Goal: Task Accomplishment & Management: Manage account settings

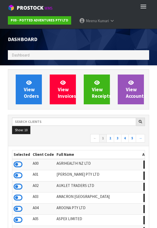
scroll to position [413, 149]
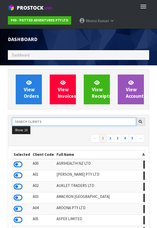
click at [54, 122] on input "text" at bounding box center [74, 121] width 124 height 8
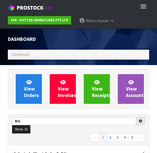
click at [70, 141] on nav "← 1 2 3 4 5 →" at bounding box center [78, 138] width 133 height 9
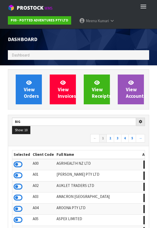
type input "BIG"
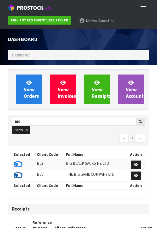
click at [21, 178] on icon at bounding box center [18, 175] width 9 height 8
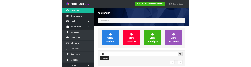
scroll to position [406, 180]
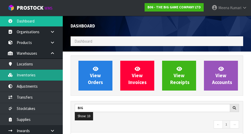
click at [38, 79] on link "Inventories" at bounding box center [31, 74] width 63 height 11
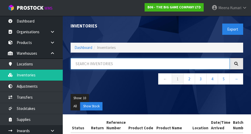
click at [99, 65] on input "text" at bounding box center [149, 63] width 159 height 11
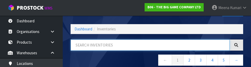
scroll to position [30, 0]
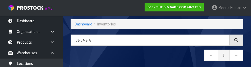
click at [156, 56] on nav "← 1 →" at bounding box center [156, 56] width 172 height 13
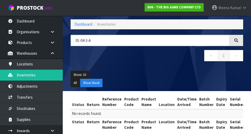
scroll to position [30, 0]
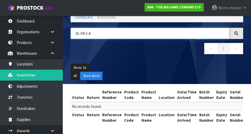
click at [128, 32] on input "01-04-3-A" at bounding box center [149, 33] width 159 height 11
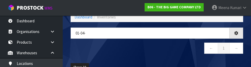
click at [156, 47] on nav "← 1 →" at bounding box center [156, 49] width 172 height 13
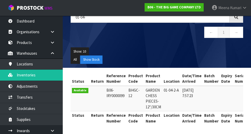
scroll to position [0, 0]
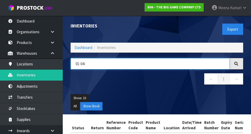
click at [140, 62] on input "01-04-" at bounding box center [149, 63] width 159 height 11
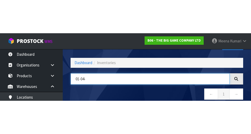
scroll to position [30, 0]
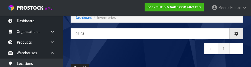
click at [156, 47] on nav "← 1 →" at bounding box center [156, 49] width 172 height 13
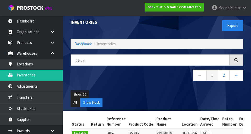
scroll to position [0, 0]
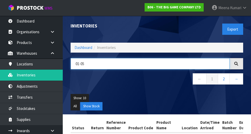
click at [111, 65] on input "01-05" at bounding box center [149, 63] width 159 height 11
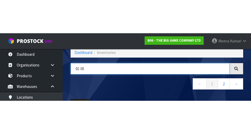
scroll to position [30, 0]
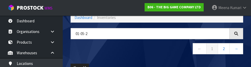
click at [112, 56] on nav "← 1 2 →" at bounding box center [156, 49] width 172 height 13
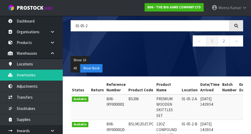
scroll to position [0, 0]
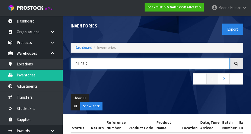
click at [156, 63] on input "01-05-2" at bounding box center [149, 63] width 159 height 11
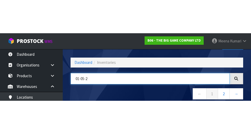
scroll to position [30, 0]
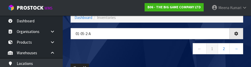
click at [130, 51] on nav "← 1 2 →" at bounding box center [156, 49] width 172 height 13
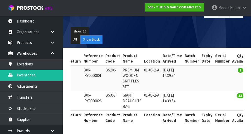
scroll to position [0, 0]
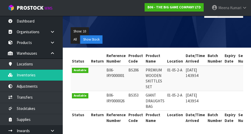
copy td "BS353"
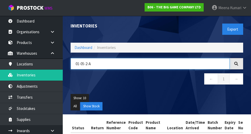
click at [112, 62] on input "01-05-2-A" at bounding box center [149, 63] width 159 height 11
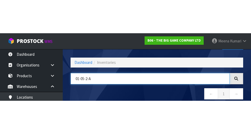
scroll to position [30, 0]
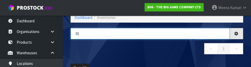
type input "0"
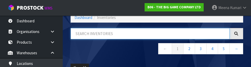
paste input "BS353"
type input "BS353"
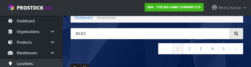
click at [125, 50] on nav "← 1 2 3 4 5 →" at bounding box center [156, 49] width 172 height 13
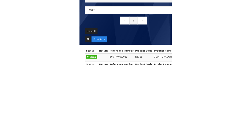
scroll to position [29, 0]
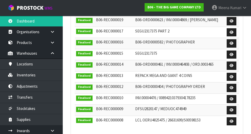
scroll to position [286, 0]
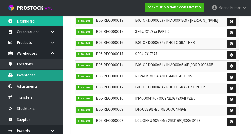
click at [23, 76] on link "Inventories" at bounding box center [31, 74] width 63 height 11
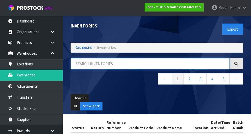
paste input "BS353"
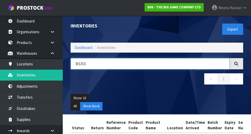
click at [110, 63] on input "BS353" at bounding box center [149, 63] width 159 height 11
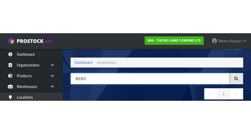
scroll to position [30, 0]
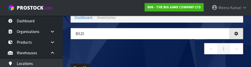
click at [108, 52] on nav "← 1 →" at bounding box center [156, 49] width 172 height 13
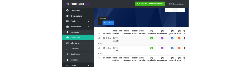
scroll to position [0, 0]
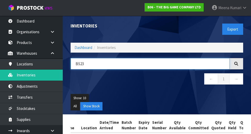
click at [115, 65] on input "BS23" at bounding box center [149, 63] width 159 height 11
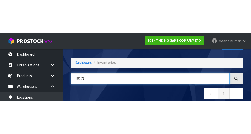
scroll to position [30, 0]
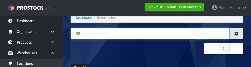
type input "B"
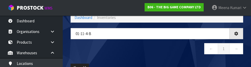
click at [136, 52] on nav "← 1 →" at bounding box center [156, 49] width 172 height 13
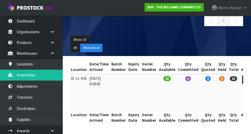
scroll to position [0, 0]
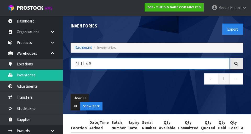
click at [122, 63] on input "01-11-4-B" at bounding box center [149, 63] width 159 height 11
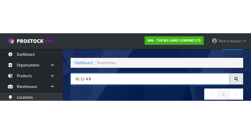
scroll to position [30, 0]
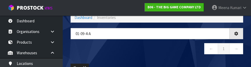
click at [141, 50] on nav "← 1 →" at bounding box center [156, 49] width 172 height 13
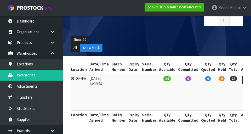
scroll to position [0, 0]
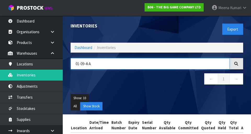
click at [116, 63] on input "01-09-4-A" at bounding box center [149, 63] width 159 height 11
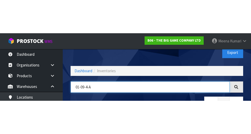
scroll to position [30, 0]
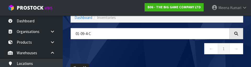
click at [152, 49] on nav "← 1 →" at bounding box center [156, 49] width 172 height 13
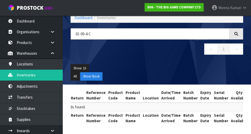
scroll to position [0, 0]
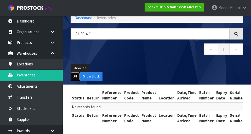
click at [73, 80] on button "All" at bounding box center [74, 76] width 9 height 8
click at [96, 76] on button "Show Stock" at bounding box center [91, 76] width 22 height 8
click at [76, 80] on button "All" at bounding box center [74, 76] width 9 height 8
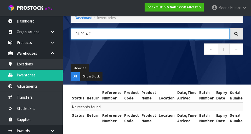
click at [139, 34] on input "01-09-4-C" at bounding box center [149, 33] width 159 height 11
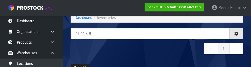
click at [156, 53] on nav "← 1 →" at bounding box center [156, 49] width 172 height 13
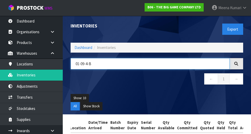
click at [156, 62] on input "01-09-4-B" at bounding box center [149, 63] width 159 height 11
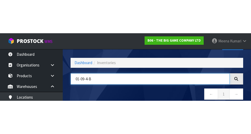
scroll to position [30, 0]
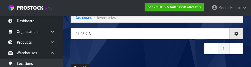
click at [140, 51] on nav "← 1 →" at bounding box center [156, 49] width 172 height 13
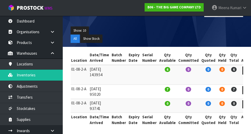
scroll to position [0, 0]
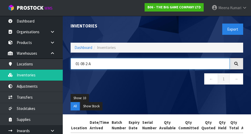
click at [103, 63] on input "01-08-2-A" at bounding box center [149, 63] width 159 height 11
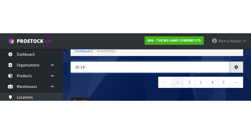
scroll to position [0, 106]
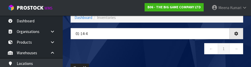
click at [132, 51] on nav "← 1 →" at bounding box center [156, 49] width 172 height 13
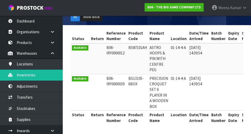
scroll to position [0, 0]
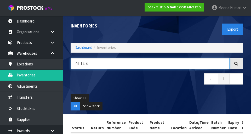
click at [116, 63] on input "01-14-4" at bounding box center [149, 63] width 159 height 11
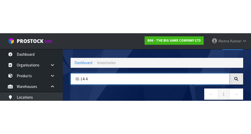
scroll to position [30, 0]
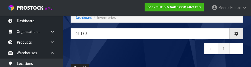
click at [135, 54] on nav "← 1 →" at bounding box center [156, 49] width 172 height 13
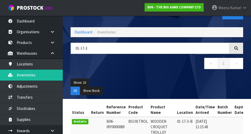
scroll to position [0, 0]
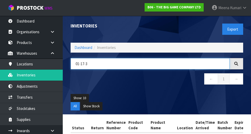
click at [118, 64] on input "01-17-3" at bounding box center [149, 63] width 159 height 11
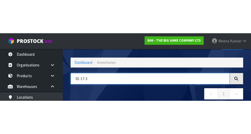
scroll to position [30, 0]
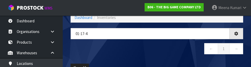
click at [152, 48] on nav "← 1 →" at bounding box center [156, 49] width 172 height 13
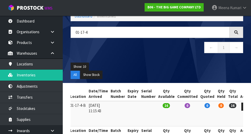
scroll to position [31, 0]
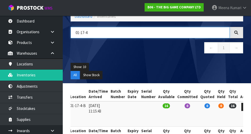
click at [112, 30] on input "01-17-4" at bounding box center [149, 32] width 159 height 11
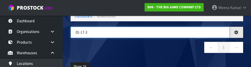
type input "01-17-3"
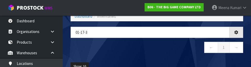
click at [135, 47] on nav "← 1 →" at bounding box center [156, 48] width 172 height 13
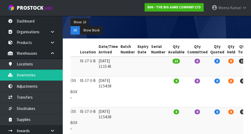
scroll to position [75, 0]
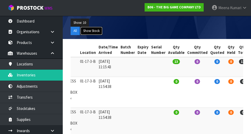
click at [96, 30] on button "Show Stock" at bounding box center [91, 31] width 22 height 8
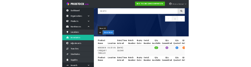
scroll to position [0, 0]
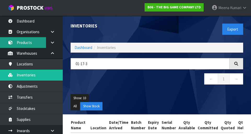
click at [29, 42] on link "Products" at bounding box center [31, 42] width 63 height 11
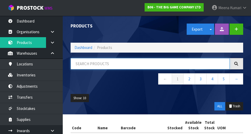
click at [112, 65] on input "text" at bounding box center [149, 63] width 159 height 11
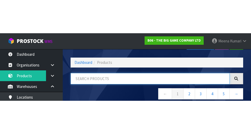
scroll to position [30, 0]
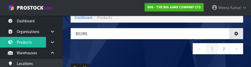
click at [128, 49] on nav "← 1 2 →" at bounding box center [156, 49] width 172 height 13
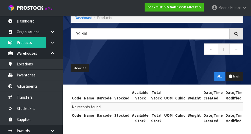
scroll to position [30, 0]
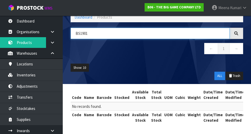
click at [85, 33] on input "BS1901" at bounding box center [149, 33] width 159 height 11
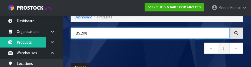
click at [85, 34] on input "BS1901" at bounding box center [149, 33] width 159 height 11
click at [83, 35] on input "BS1901" at bounding box center [149, 33] width 159 height 11
type input "BS19101"
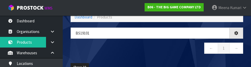
click at [136, 49] on nav "← 1 →" at bounding box center [156, 49] width 172 height 13
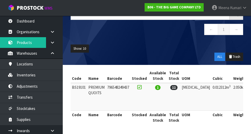
scroll to position [0, 39]
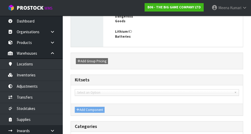
type input "BS19101"
type input "PREMIUM QUOITS"
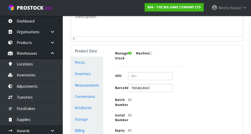
scroll to position [111, 0]
click at [99, 81] on link "Measurements" at bounding box center [87, 85] width 32 height 11
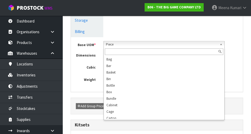
scroll to position [100, 0]
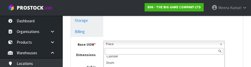
click at [156, 37] on div "Base UOM * Bag Bar Basket Bin Bottle Box Bundle Cabinet Cage Carton Case Coil C…" at bounding box center [157, 64] width 172 height 55
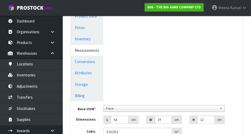
scroll to position [146, 0]
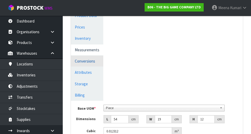
click at [89, 64] on link "Conversions" at bounding box center [87, 61] width 32 height 11
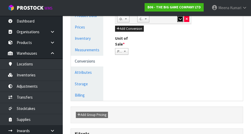
click at [156, 21] on button "button" at bounding box center [180, 19] width 6 height 6
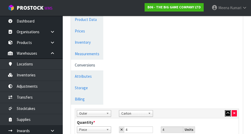
scroll to position [234, 0]
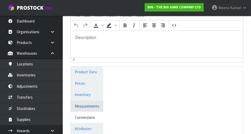
click at [97, 104] on link "Measurements" at bounding box center [87, 105] width 32 height 11
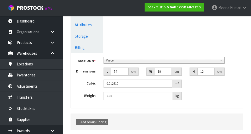
scroll to position [0, 0]
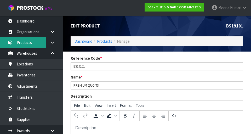
click at [31, 42] on link "Products" at bounding box center [31, 42] width 63 height 11
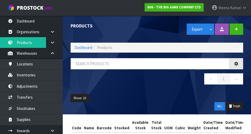
click at [38, 76] on div "Products Export Split button! SOH Summary Measurements Dangerous Goods Import P…" at bounding box center [125, 77] width 251 height 155
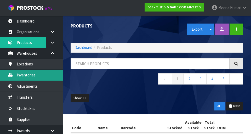
click at [34, 74] on link "Inventories" at bounding box center [31, 74] width 63 height 11
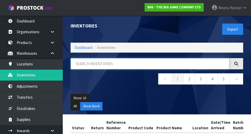
click at [105, 62] on input "text" at bounding box center [149, 63] width 159 height 11
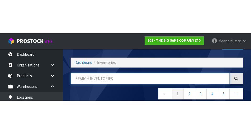
scroll to position [30, 0]
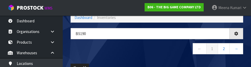
click at [140, 51] on nav "← 1 2 →" at bounding box center [156, 49] width 172 height 13
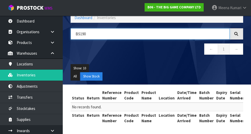
click at [79, 34] on input "BS190" at bounding box center [149, 33] width 159 height 11
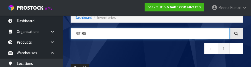
click at [114, 34] on input "BS190" at bounding box center [149, 33] width 159 height 11
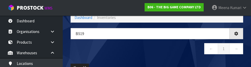
click at [156, 47] on nav "← 1 →" at bounding box center [156, 49] width 172 height 13
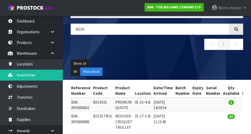
scroll to position [0, 0]
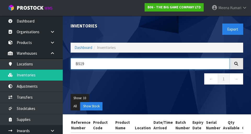
click at [143, 65] on input "BS19" at bounding box center [149, 63] width 159 height 11
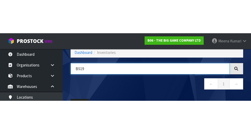
scroll to position [30, 0]
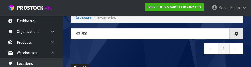
click at [115, 50] on nav "← 1 →" at bounding box center [156, 49] width 172 height 13
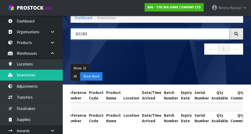
click at [119, 35] on input "BS1901" at bounding box center [149, 33] width 159 height 11
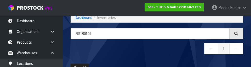
click at [129, 50] on nav "← 1 →" at bounding box center [156, 49] width 172 height 13
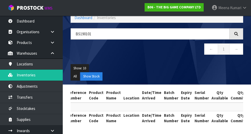
scroll to position [30, 0]
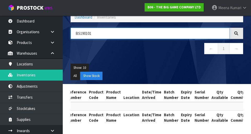
click at [126, 35] on input "BS190101" at bounding box center [149, 33] width 159 height 11
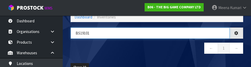
type input "BS19101"
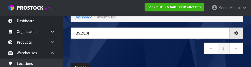
click at [121, 47] on nav "← 1 →" at bounding box center [156, 49] width 172 height 13
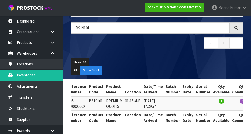
scroll to position [0, 89]
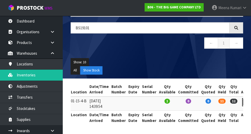
click at [156, 104] on link at bounding box center [247, 102] width 10 height 8
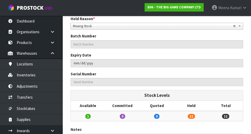
type input "BS19101"
type input "PREMIUM QUOITS"
type input "01-15-4-B"
type input "B06-IRY0000002"
type input "B06-REC0000001"
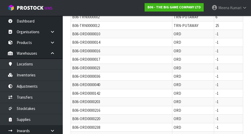
scroll to position [375, 0]
click at [156, 96] on td "-1" at bounding box center [227, 93] width 29 height 8
click at [156, 85] on td "-1" at bounding box center [227, 85] width 29 height 8
click at [156, 78] on td "-1" at bounding box center [227, 76] width 29 height 8
click at [156, 70] on td "-1" at bounding box center [227, 68] width 29 height 8
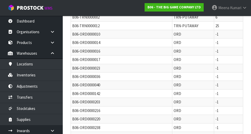
click at [156, 62] on td "-1" at bounding box center [227, 59] width 29 height 8
click at [156, 54] on td "-1" at bounding box center [227, 51] width 29 height 8
click at [156, 43] on td "-1" at bounding box center [227, 42] width 29 height 8
click at [156, 34] on td "-1" at bounding box center [227, 34] width 29 height 8
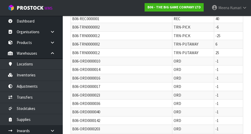
scroll to position [348, 0]
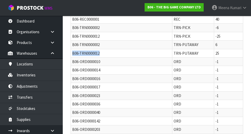
copy span "B06-TRN0000012"
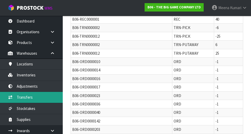
click at [33, 94] on link "Transfers" at bounding box center [31, 97] width 63 height 11
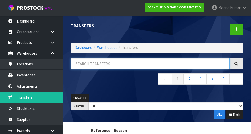
paste input "B06-TRN0000012"
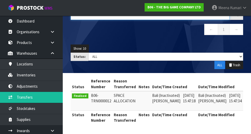
scroll to position [0, 7]
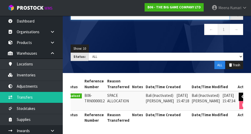
type input "B06-TRN0000012"
click at [156, 97] on icon at bounding box center [243, 96] width 4 height 3
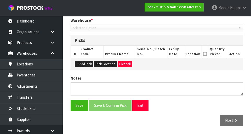
type input "[DATE]"
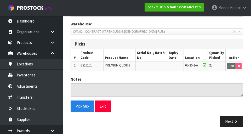
scroll to position [105, 0]
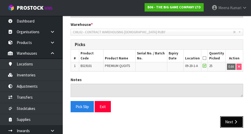
click at [156, 125] on button "Next" at bounding box center [231, 121] width 23 height 11
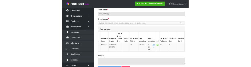
scroll to position [0, 0]
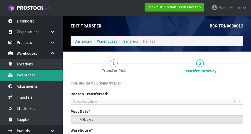
click at [37, 76] on link "Inventories" at bounding box center [31, 74] width 63 height 11
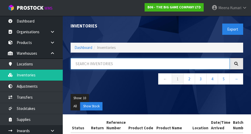
click at [135, 66] on input "text" at bounding box center [149, 63] width 159 height 11
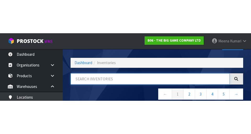
scroll to position [30, 0]
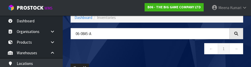
click at [138, 52] on nav "← 1 →" at bounding box center [156, 49] width 172 height 13
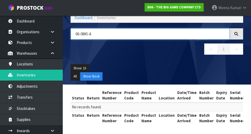
click at [85, 32] on input "06-08#5-A" at bounding box center [149, 33] width 159 height 11
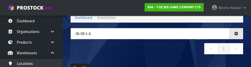
click at [156, 53] on nav "← 1 →" at bounding box center [156, 49] width 172 height 13
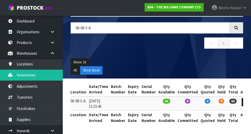
scroll to position [0, 0]
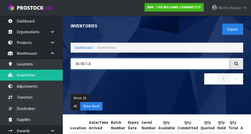
click at [141, 64] on input "06-08-5-A" at bounding box center [149, 63] width 159 height 11
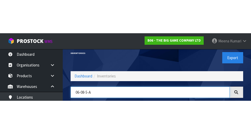
scroll to position [30, 0]
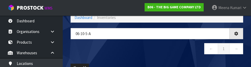
click at [156, 47] on nav "← 1 →" at bounding box center [156, 49] width 172 height 13
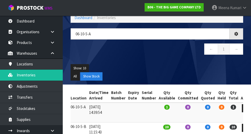
type input "06-10-5-A"
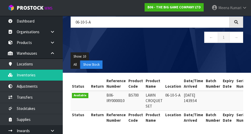
scroll to position [0, 0]
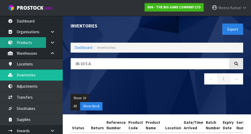
click at [31, 41] on link "Products" at bounding box center [31, 42] width 63 height 11
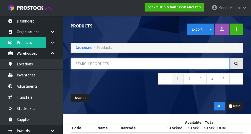
click at [138, 65] on input "text" at bounding box center [149, 63] width 159 height 11
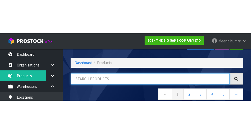
scroll to position [30, 0]
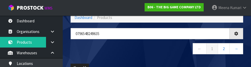
click at [136, 49] on nav "← 1 2 →" at bounding box center [156, 49] width 172 height 13
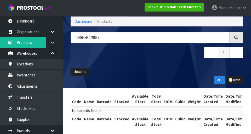
scroll to position [0, 0]
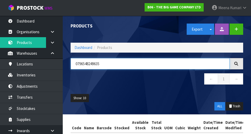
click at [117, 69] on input "0796548249635" at bounding box center [149, 63] width 159 height 11
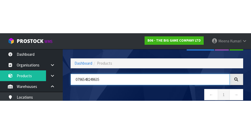
scroll to position [30, 0]
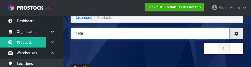
type input "079"
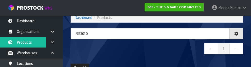
click at [156, 51] on nav "← 1 →" at bounding box center [156, 49] width 172 height 13
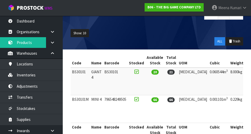
scroll to position [66, 0]
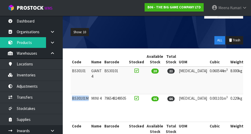
copy td "BS30101M"
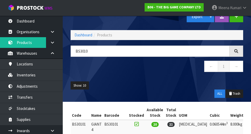
scroll to position [12, 0]
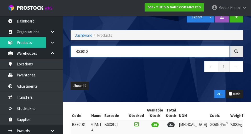
click at [156, 52] on input "BS3010" at bounding box center [149, 51] width 159 height 11
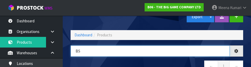
type input "B"
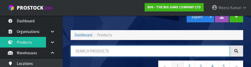
paste input "BS30101M"
type input "BS30101M"
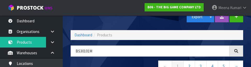
click at [139, 62] on nav "← 1 2 3 4 5 →" at bounding box center [156, 67] width 172 height 13
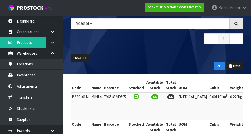
scroll to position [49, 0]
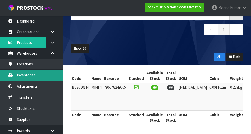
click at [37, 74] on link "Inventories" at bounding box center [31, 74] width 63 height 11
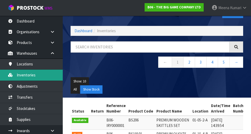
scroll to position [16, 0]
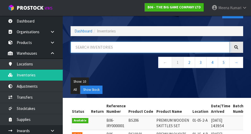
paste input "BS30101M"
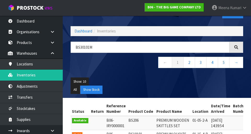
click at [133, 75] on div "Show: 10 5 10 25 50 All Show Stock" at bounding box center [157, 85] width 180 height 24
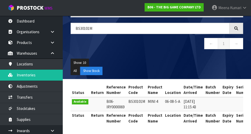
scroll to position [0, 0]
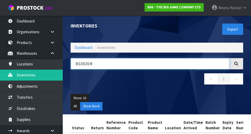
click at [111, 64] on input "BS30101M" at bounding box center [149, 63] width 159 height 11
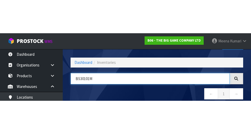
scroll to position [30, 0]
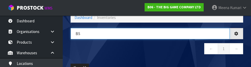
type input "B"
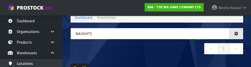
click at [153, 49] on nav "← 1 →" at bounding box center [156, 49] width 172 height 13
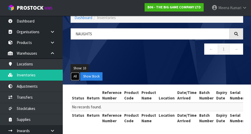
click at [72, 78] on button "All" at bounding box center [74, 76] width 9 height 8
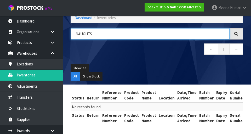
click at [121, 36] on input "NAUGHTS" at bounding box center [149, 33] width 159 height 11
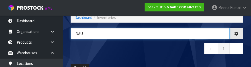
type input "NAU"
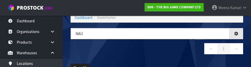
click at [156, 47] on nav "← 1 →" at bounding box center [156, 49] width 172 height 13
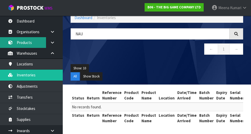
click at [27, 43] on link "Products" at bounding box center [31, 42] width 63 height 11
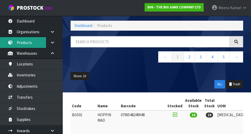
scroll to position [30, 0]
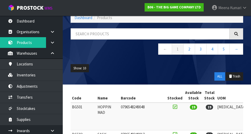
click at [104, 45] on nav "← 1 2 3 4 5 →" at bounding box center [156, 49] width 172 height 13
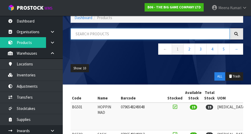
click at [121, 34] on input "text" at bounding box center [149, 33] width 159 height 11
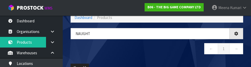
click at [144, 50] on nav "← 1 →" at bounding box center [156, 49] width 172 height 13
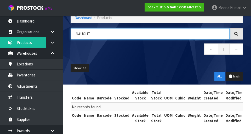
click at [156, 35] on input "NAUGHT" at bounding box center [149, 33] width 159 height 11
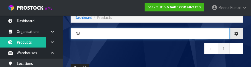
type input "N"
type input "0796548249635"
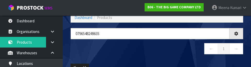
click at [135, 53] on nav "← 1 →" at bounding box center [156, 49] width 172 height 13
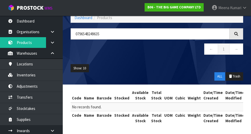
scroll to position [30, 0]
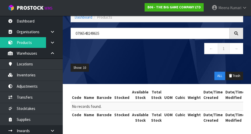
click at [156, 97] on th "Date/Time Modified" at bounding box center [235, 95] width 22 height 14
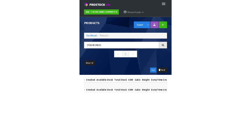
scroll to position [0, 8]
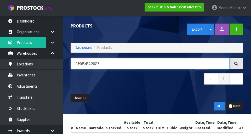
click at [78, 62] on input "0796548249635" at bounding box center [149, 63] width 159 height 11
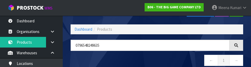
click at [82, 43] on div "0796548249635 ← 1 →" at bounding box center [157, 56] width 180 height 32
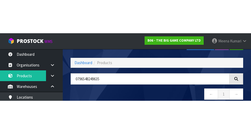
scroll to position [30, 0]
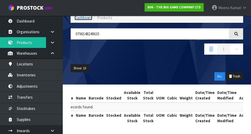
click at [87, 19] on link "Dashboard" at bounding box center [83, 17] width 18 height 5
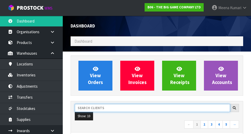
click at [105, 107] on input "text" at bounding box center [152, 108] width 155 height 8
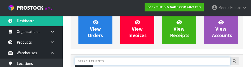
scroll to position [72, 0]
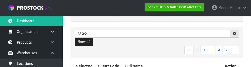
click at [155, 47] on nav "← 1 2 3 4 5 →" at bounding box center [157, 50] width 164 height 9
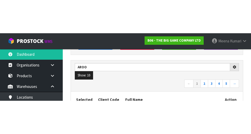
scroll to position [74, 0]
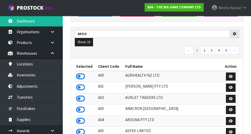
type input "AROO"
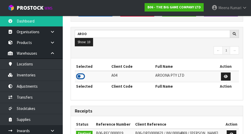
click at [80, 78] on icon at bounding box center [80, 76] width 9 height 8
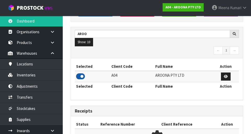
scroll to position [260610, 260774]
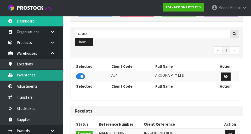
click at [40, 76] on link "Inventories" at bounding box center [31, 74] width 63 height 11
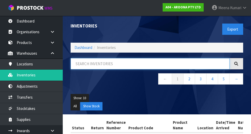
click at [123, 63] on input "text" at bounding box center [149, 63] width 159 height 11
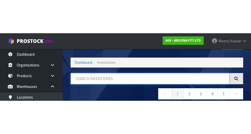
scroll to position [30, 0]
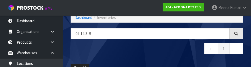
click at [133, 51] on nav "← 1 →" at bounding box center [156, 49] width 172 height 13
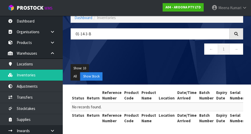
scroll to position [30, 0]
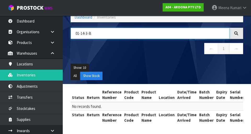
click at [136, 35] on input "01-14-3-B" at bounding box center [149, 33] width 159 height 11
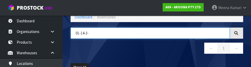
type input "01-14-3-"
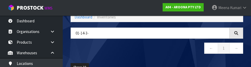
click at [154, 48] on nav "← 1 →" at bounding box center [156, 49] width 172 height 13
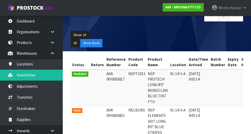
scroll to position [0, 0]
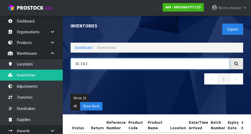
click at [110, 64] on input "01-14-3-" at bounding box center [149, 63] width 159 height 11
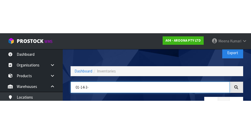
scroll to position [30, 0]
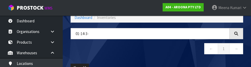
click at [152, 57] on div "01-14-3- ← 1 →" at bounding box center [157, 44] width 180 height 32
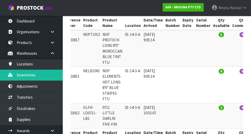
scroll to position [0, 45]
